Goal: Task Accomplishment & Management: Manage account settings

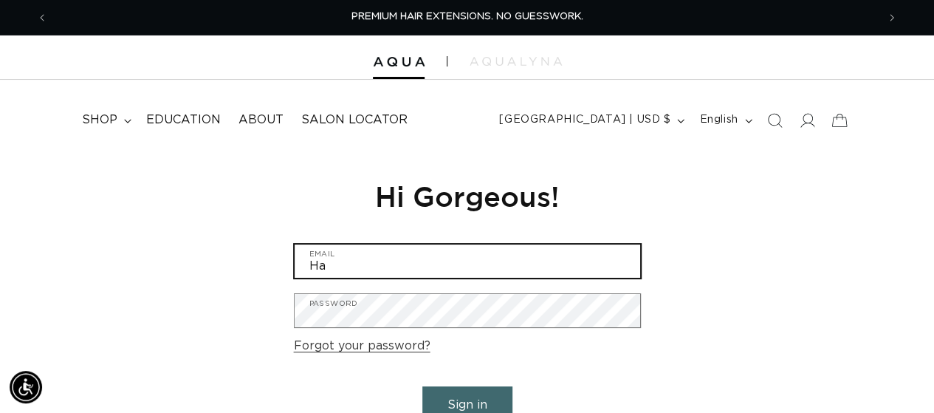
type input "H"
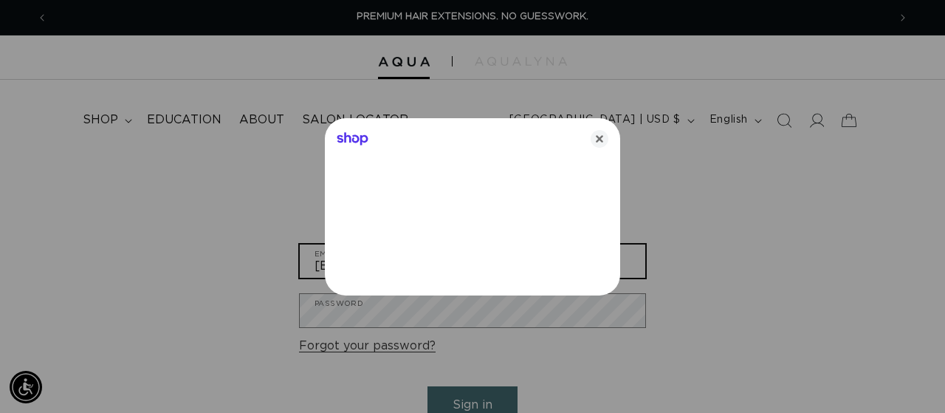
type input "hairartbymartina@gmail.com"
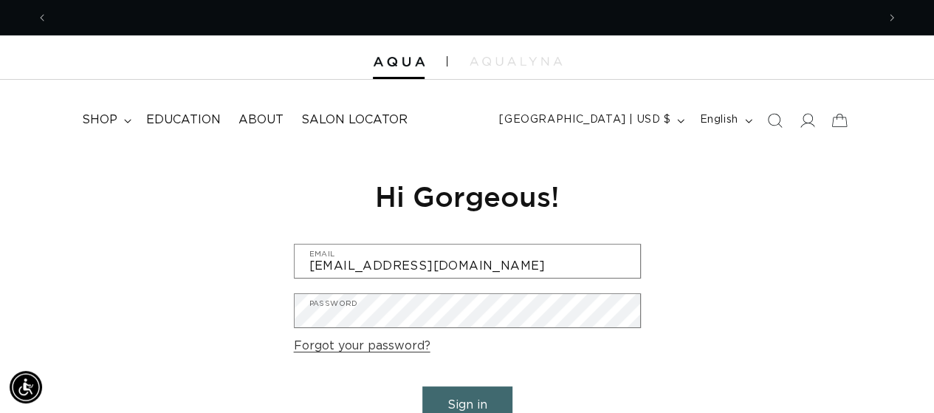
scroll to position [0, 828]
click at [484, 398] on button "Sign in" at bounding box center [467, 405] width 90 height 38
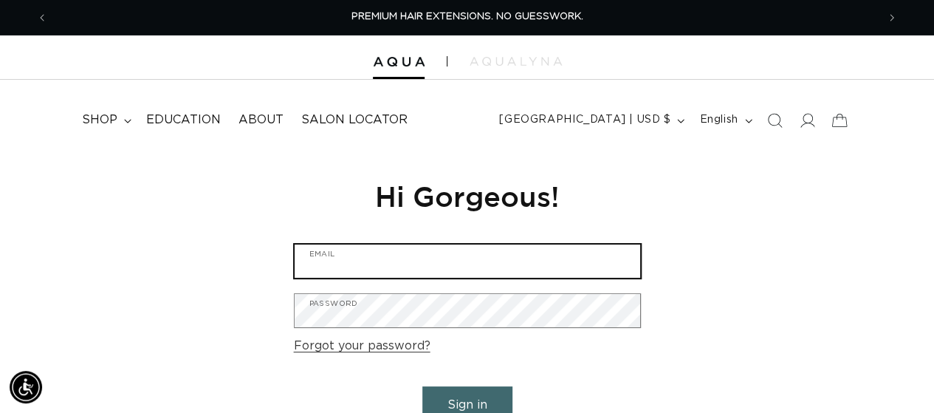
click at [428, 253] on input "Email" at bounding box center [468, 260] width 346 height 33
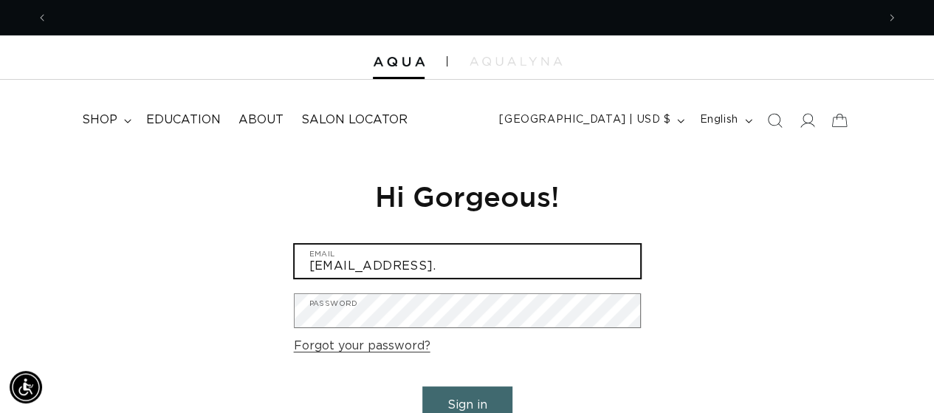
scroll to position [0, 1658]
type input "[EMAIL_ADDRESS][DOMAIN_NAME]"
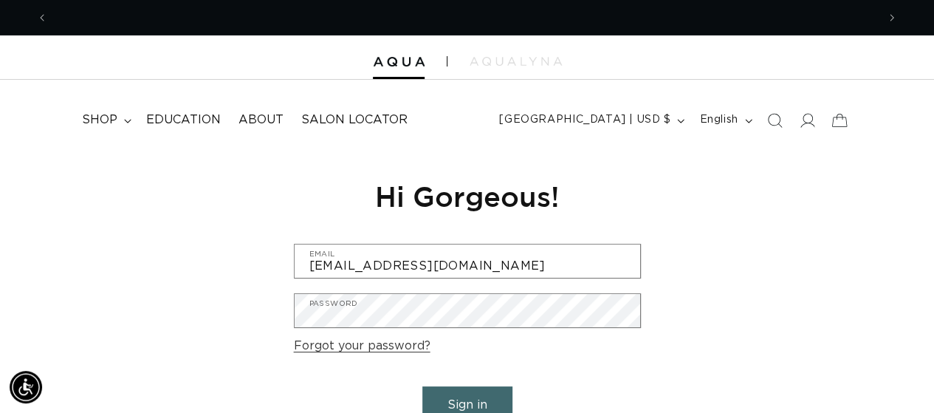
scroll to position [0, 0]
click at [733, 177] on div "Reset your password We will send you an email to reset your password Email Subm…" at bounding box center [467, 317] width 934 height 332
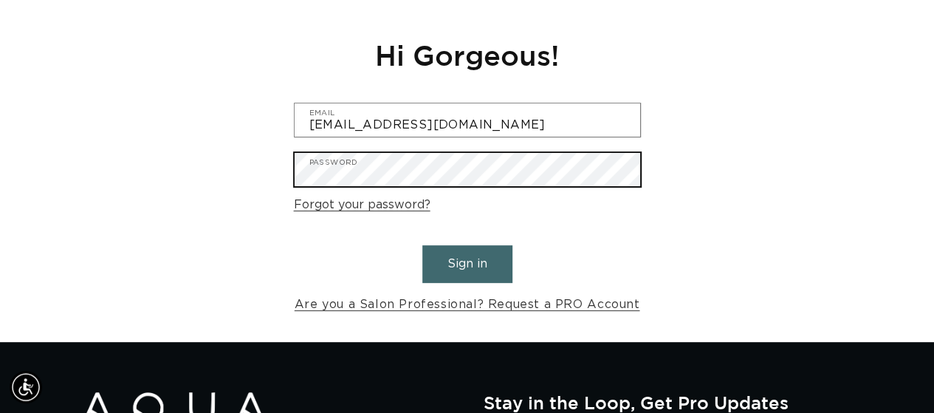
scroll to position [148, 0]
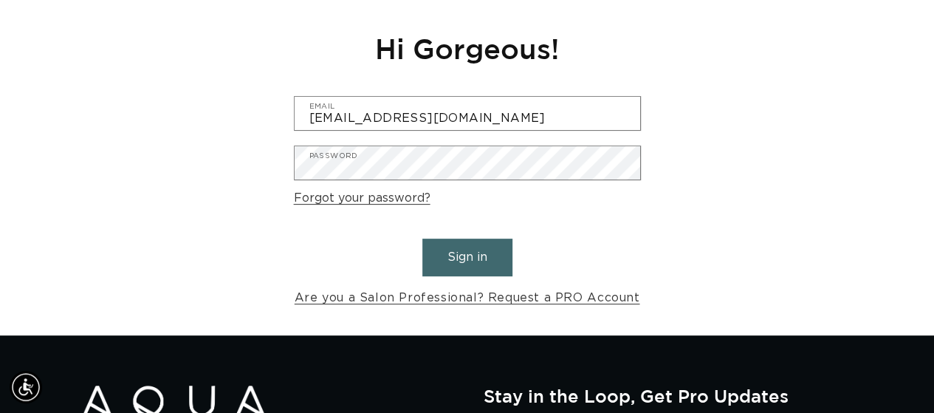
click at [447, 261] on button "Sign in" at bounding box center [467, 257] width 90 height 38
click at [483, 248] on button "Sign in" at bounding box center [467, 257] width 90 height 38
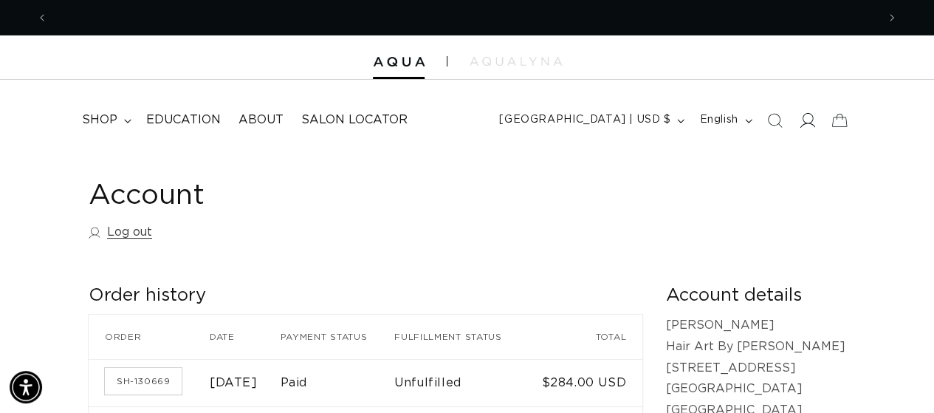
scroll to position [0, 1658]
click at [808, 122] on icon at bounding box center [807, 120] width 16 height 16
click at [808, 122] on icon at bounding box center [807, 120] width 15 height 14
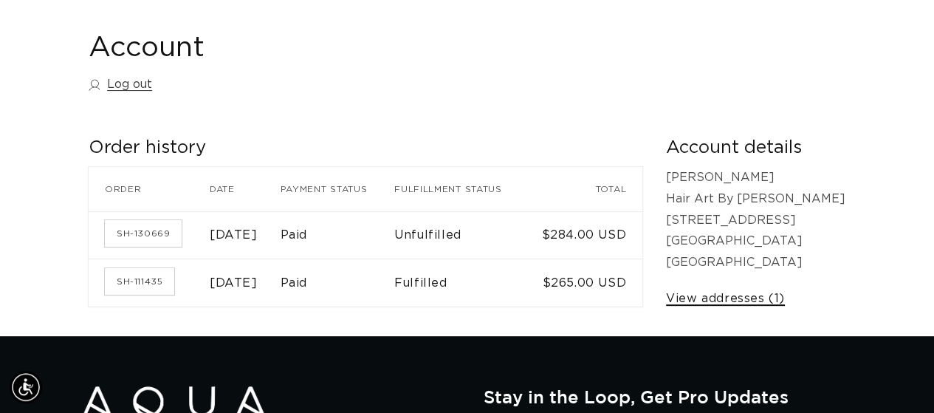
click at [784, 296] on link "View addresses (1)" at bounding box center [725, 298] width 119 height 21
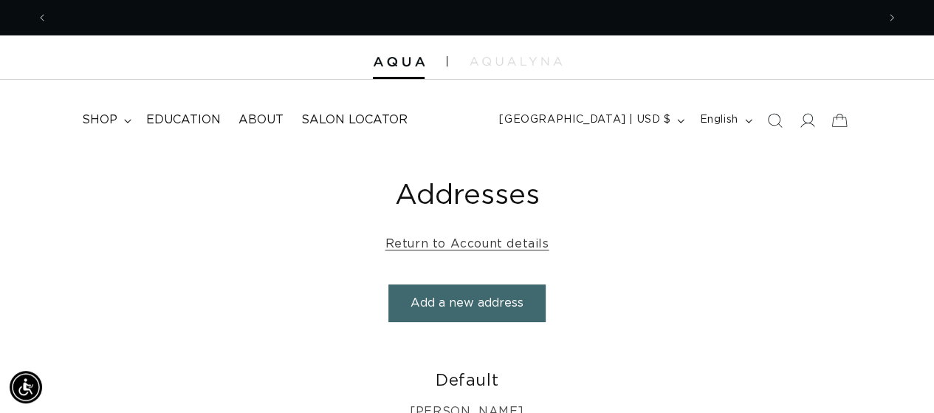
scroll to position [0, 828]
click at [461, 301] on button "Add a new address" at bounding box center [466, 303] width 157 height 38
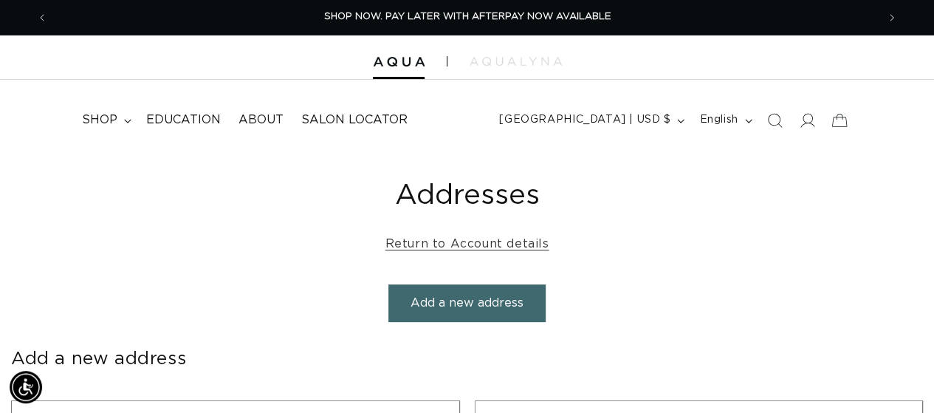
click at [460, 301] on button "Add a new address" at bounding box center [466, 303] width 157 height 38
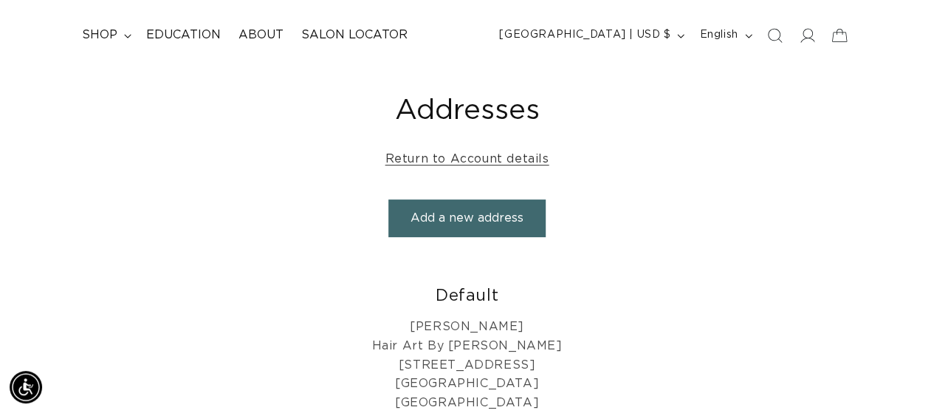
scroll to position [74, 0]
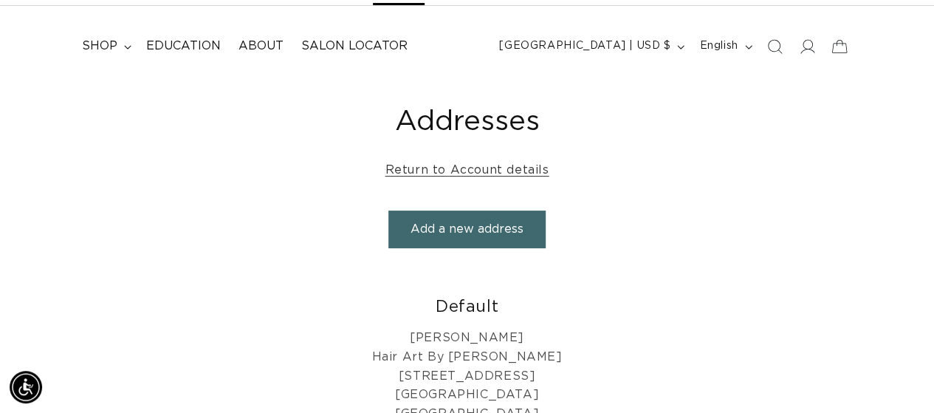
click at [481, 224] on button "Add a new address" at bounding box center [466, 229] width 157 height 38
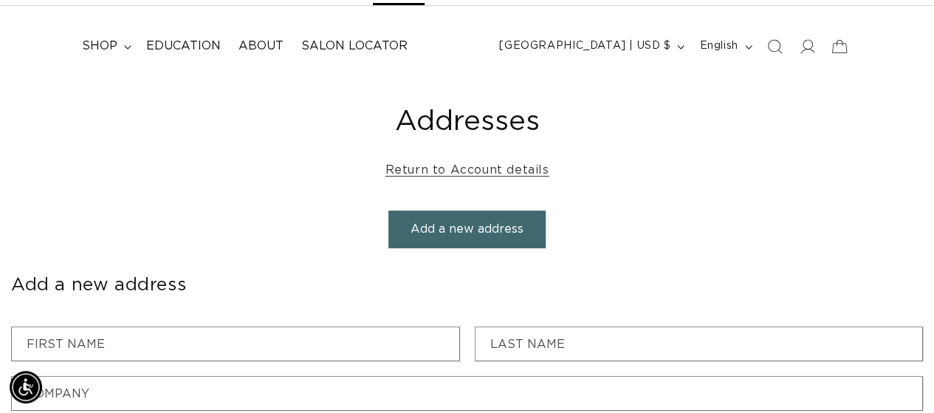
scroll to position [0, 1658]
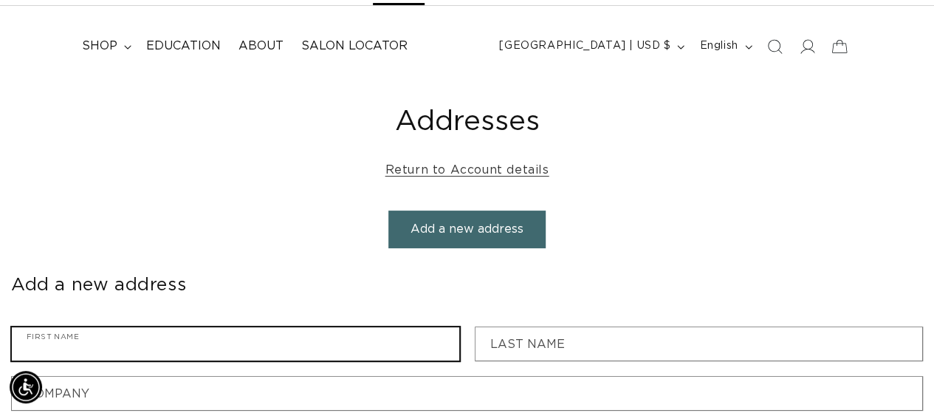
click at [374, 349] on input "First name" at bounding box center [235, 343] width 447 height 33
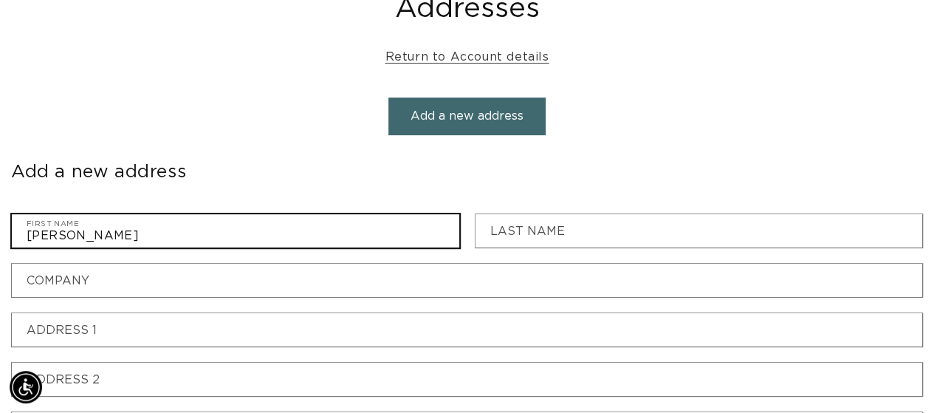
scroll to position [222, 0]
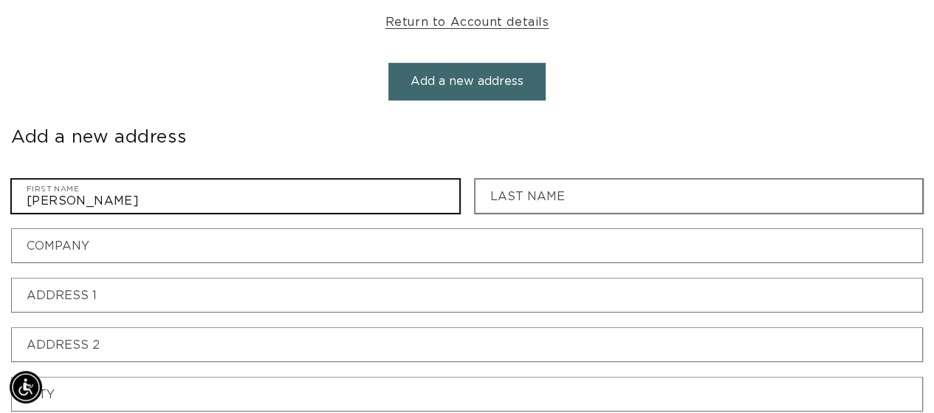
type input "MARTINA"
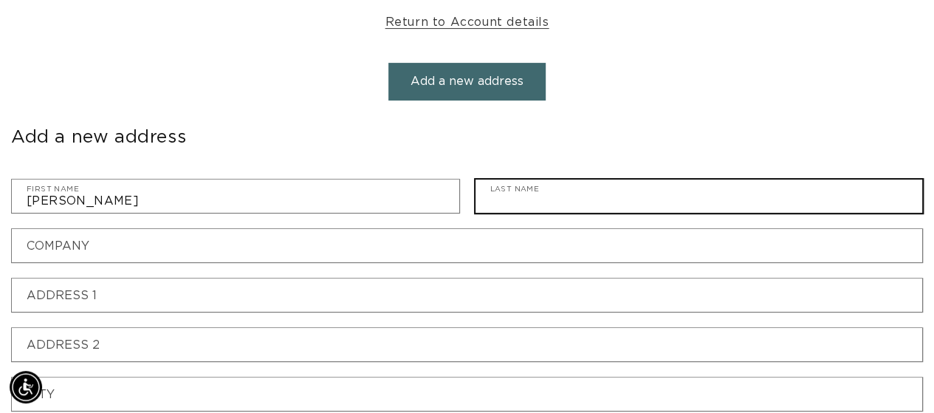
click at [656, 200] on input "Last name" at bounding box center [698, 195] width 447 height 33
type input "ORBEA"
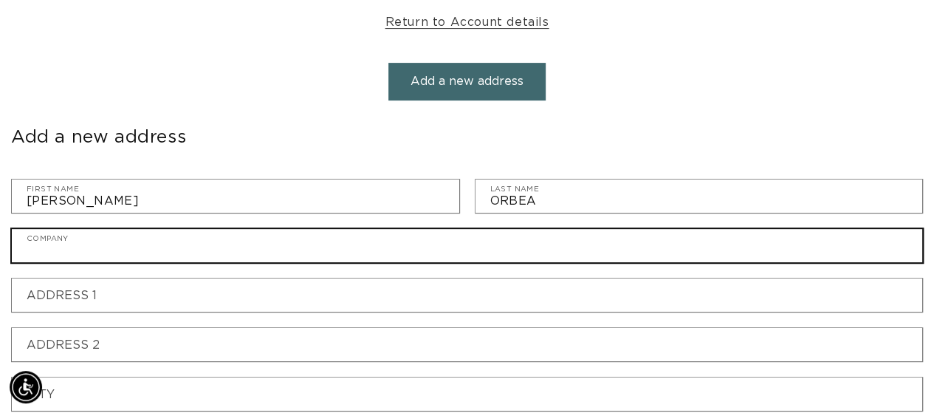
click at [300, 256] on input "Company" at bounding box center [467, 245] width 910 height 33
type input "Hair Art By [PERSON_NAME]"
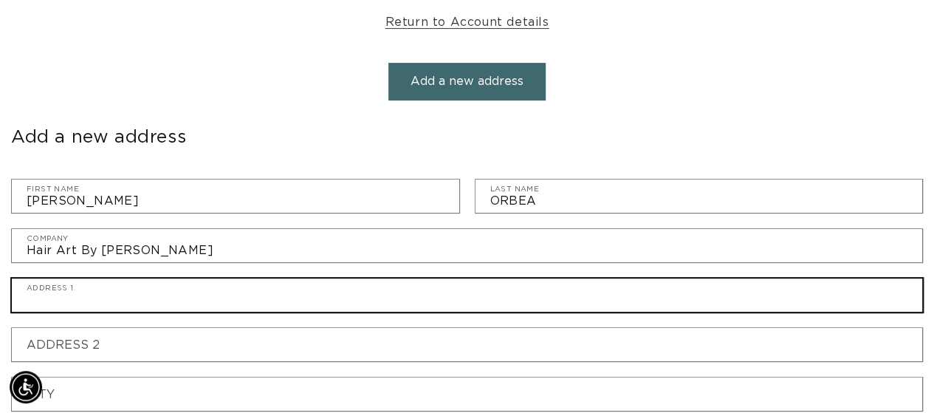
click at [297, 309] on input "Address 1" at bounding box center [467, 294] width 910 height 33
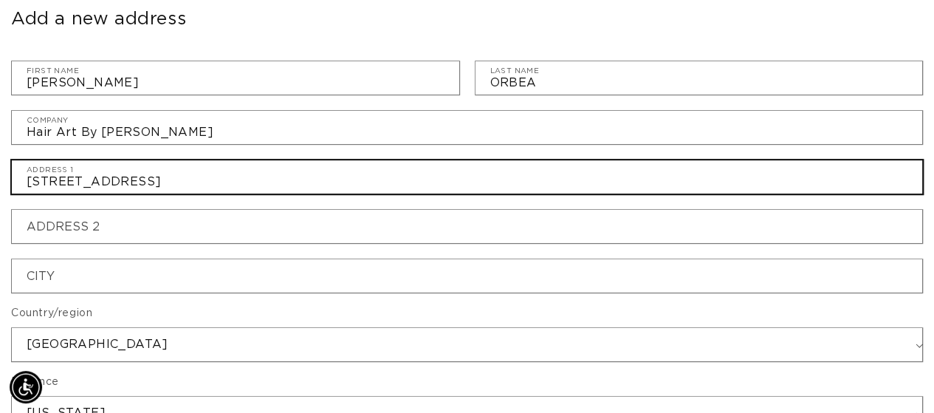
scroll to position [369, 0]
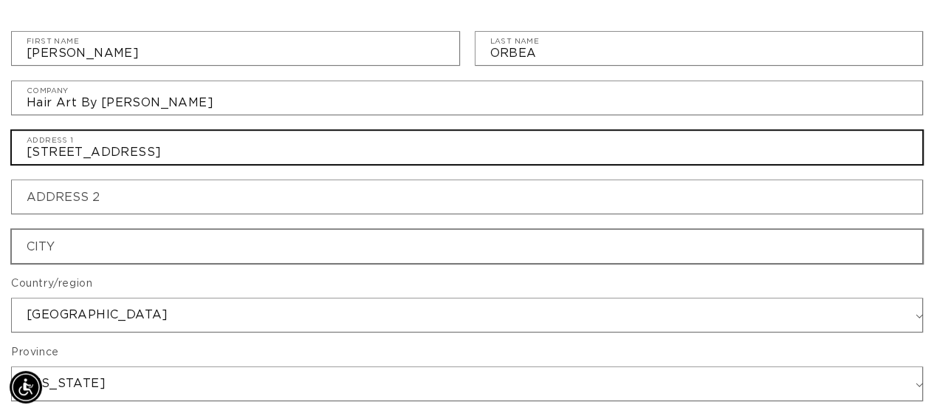
type input "[STREET_ADDRESS]"
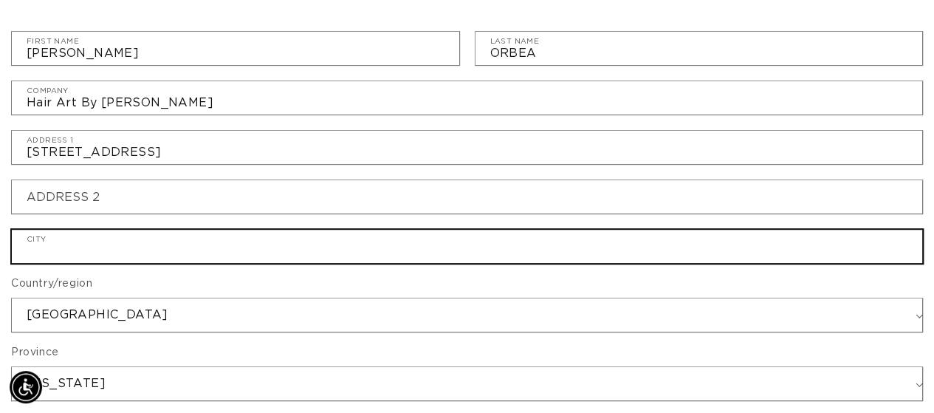
click at [189, 250] on input "City" at bounding box center [467, 246] width 910 height 33
type input "[GEOGRAPHIC_DATA]"
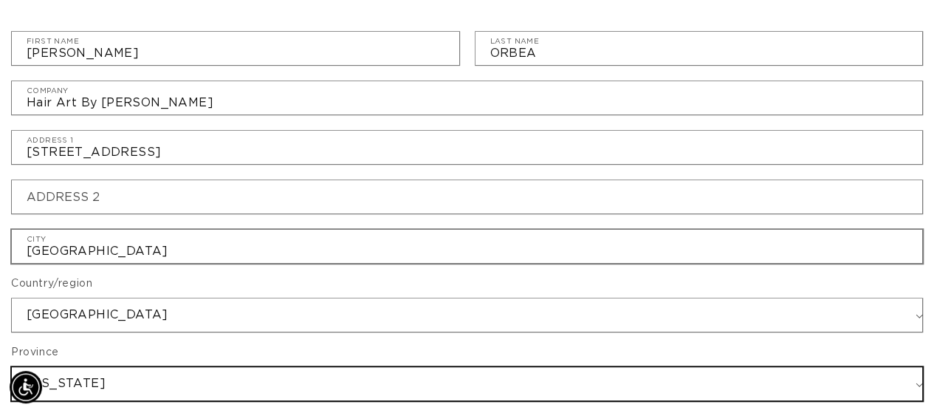
select select "[US_STATE]"
type input "89183"
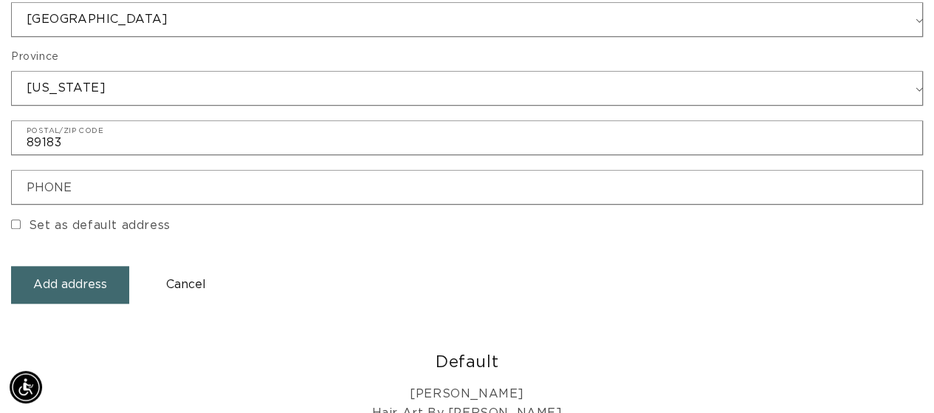
scroll to position [0, 828]
click at [18, 223] on input "Set as default address" at bounding box center [16, 224] width 10 height 10
checkbox input "true"
click at [52, 283] on button "Add address" at bounding box center [70, 285] width 118 height 38
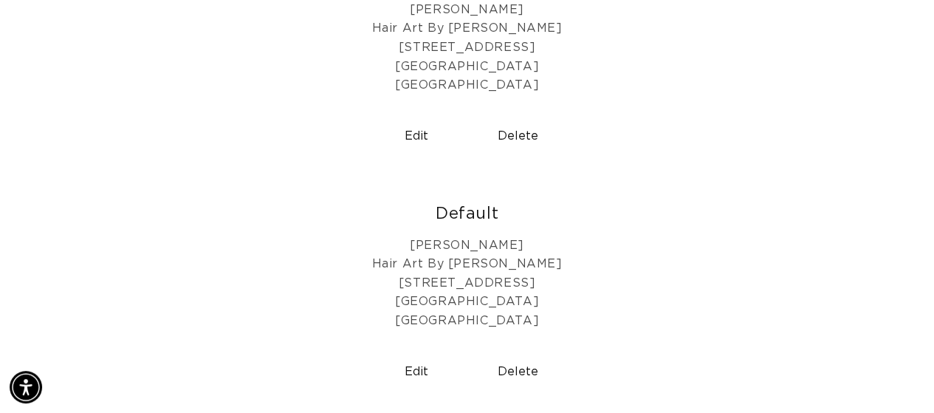
scroll to position [0, 828]
click at [509, 137] on button "Delete" at bounding box center [518, 136] width 90 height 38
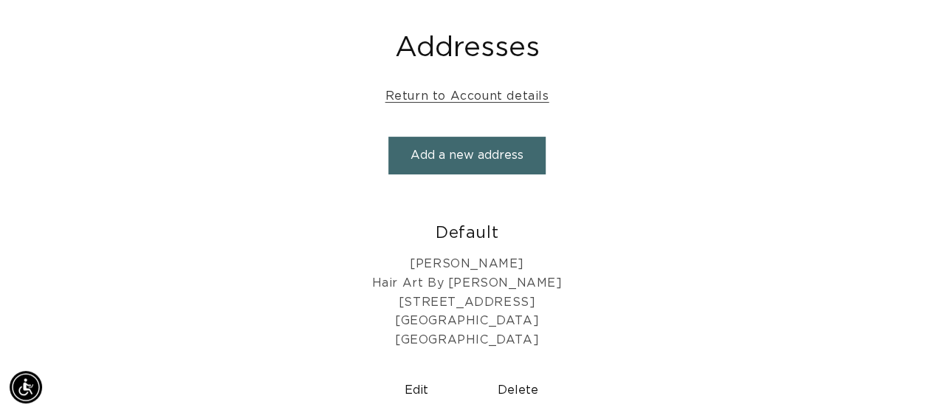
scroll to position [0, 828]
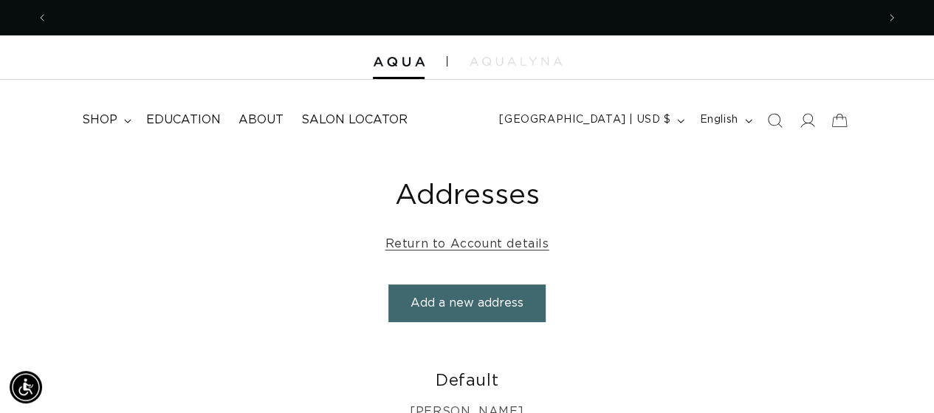
scroll to position [0, 828]
click at [811, 123] on icon at bounding box center [807, 120] width 16 height 16
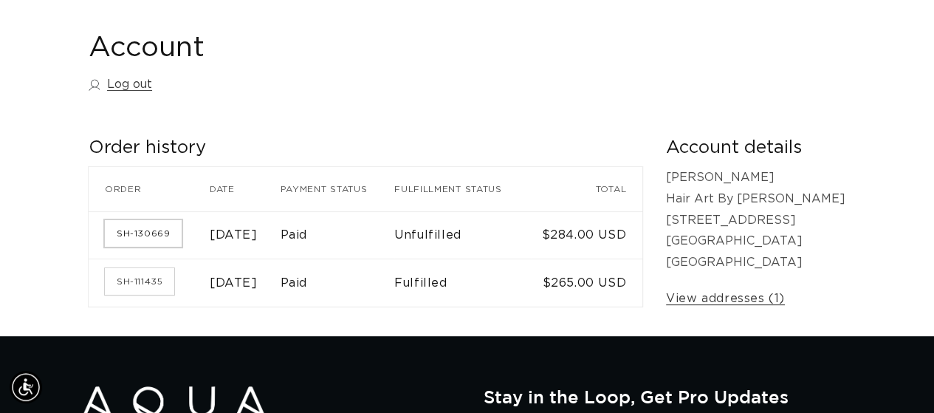
click at [156, 233] on link "SH-130669" at bounding box center [143, 233] width 77 height 27
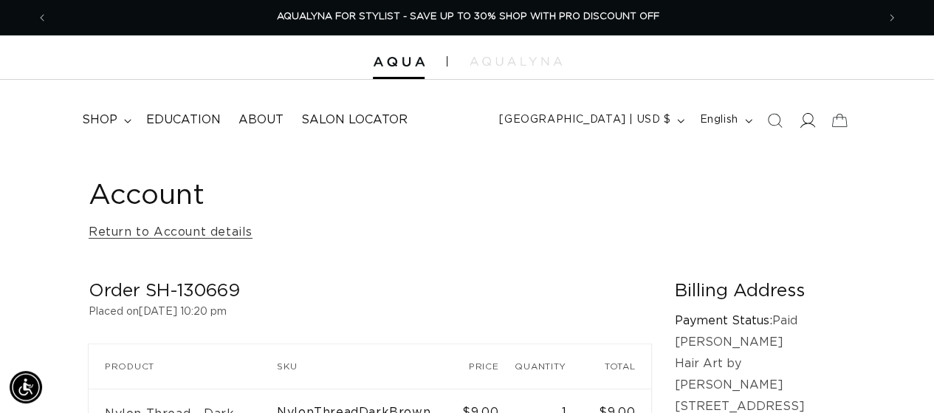
click at [810, 128] on icon at bounding box center [807, 120] width 16 height 16
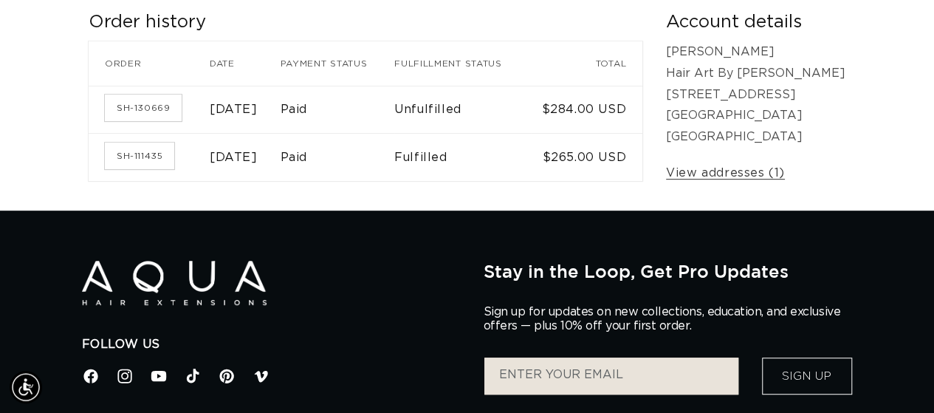
scroll to position [295, 0]
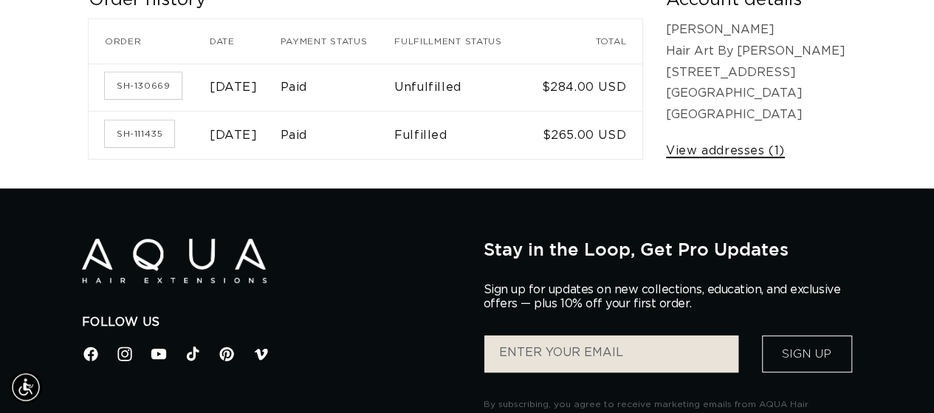
click at [774, 147] on link "View addresses (1)" at bounding box center [725, 150] width 119 height 21
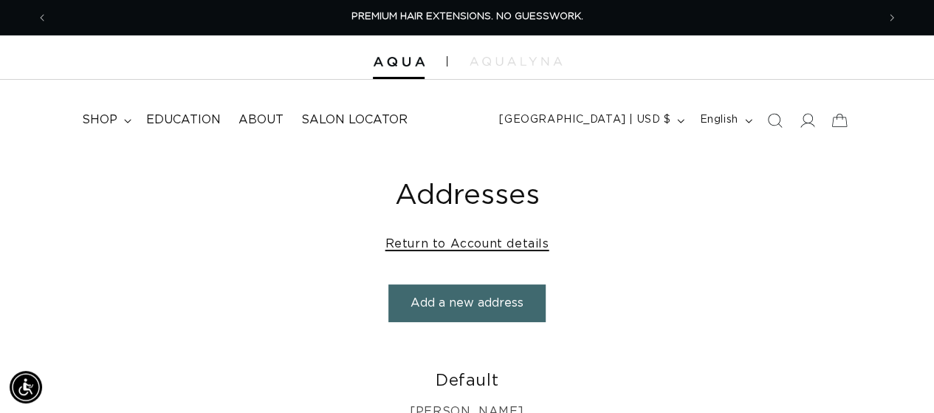
click at [470, 243] on link "Return to Account details" at bounding box center [467, 243] width 164 height 21
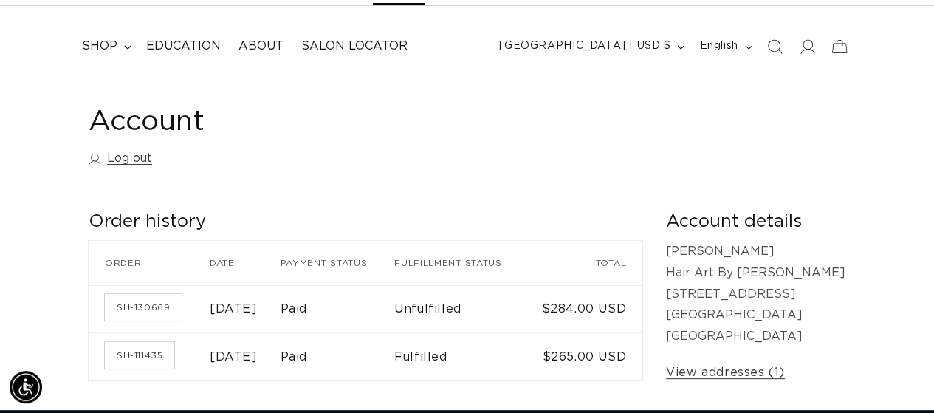
scroll to position [0, 1658]
click at [128, 156] on link "Log out" at bounding box center [120, 158] width 63 height 21
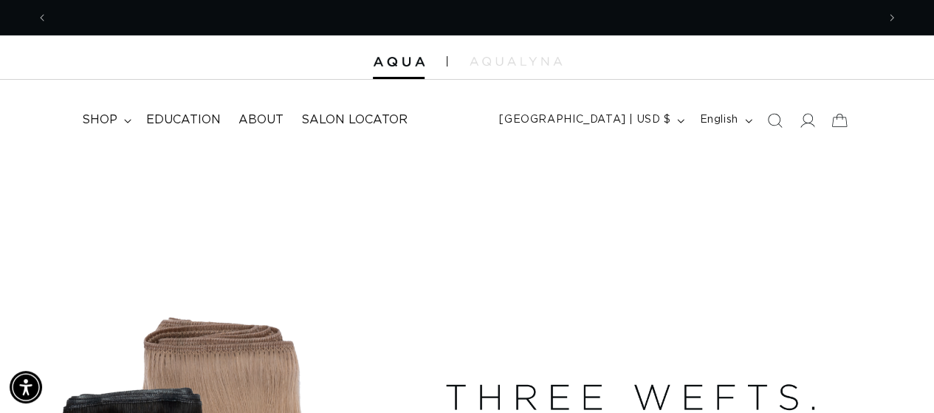
scroll to position [0, 1658]
